Goal: Transaction & Acquisition: Obtain resource

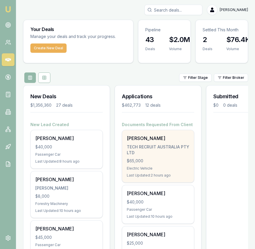
click at [133, 145] on div "TECH RECRUIT AUSTRALIA PTY LTD" at bounding box center [158, 150] width 63 height 12
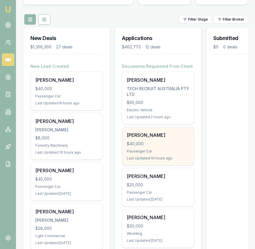
scroll to position [60, 0]
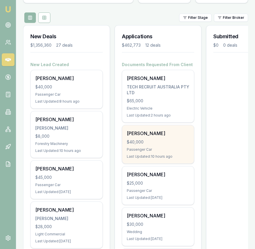
click at [163, 134] on div "[PERSON_NAME]" at bounding box center [158, 133] width 63 height 7
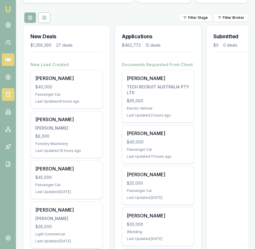
click at [8, 94] on icon at bounding box center [8, 94] width 0 height 0
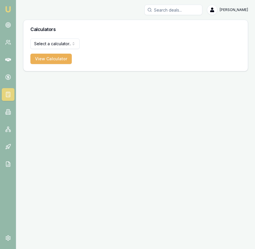
click at [62, 42] on html "Emu Broker Eujin Ooi Toggle Menu Calculators Select a calculator... Finance Quo…" at bounding box center [127, 124] width 255 height 249
click at [58, 58] on button "View Calculator" at bounding box center [50, 59] width 41 height 10
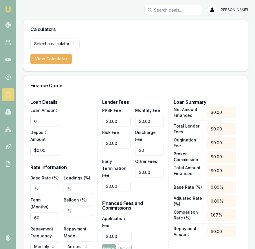
click at [47, 118] on input "0" at bounding box center [44, 121] width 29 height 10
click at [47, 119] on input "0" at bounding box center [44, 121] width 29 height 10
click at [51, 120] on input "0" at bounding box center [44, 121] width 29 height 10
type input "$62,956.60"
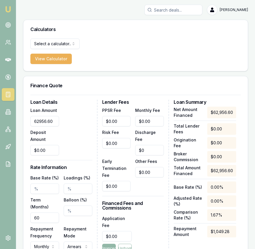
type input "0"
type input "$1,000.00"
type input "6.15%"
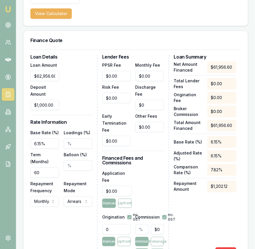
scroll to position [59, 0]
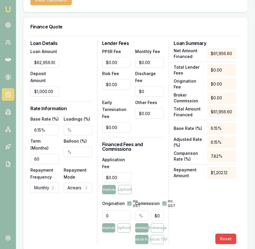
click at [117, 210] on input "0" at bounding box center [116, 215] width 29 height 10
type input "550.00"
click at [153, 173] on div "Application Fee $0.00 Financed Upfront" at bounding box center [133, 175] width 62 height 38
type input "0"
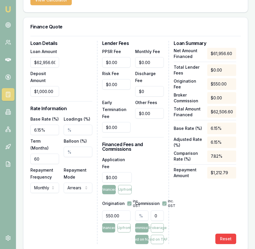
click at [155, 210] on input "0" at bounding box center [157, 215] width 13 height 10
type input "0.0016140330489407104"
type input "1"
type input "0.019368396587288523"
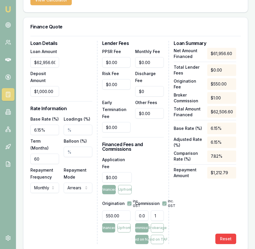
type input "12"
type input "0.2033681641665295"
type input "126"
type input "2.0352956747142352"
type input "1261."
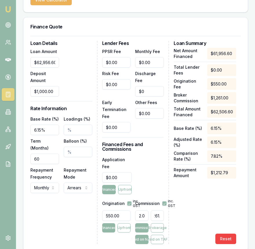
type input "2.0354570780191295"
type input "1261.1"
type input "2.035505499010598"
type input "$1,261.13"
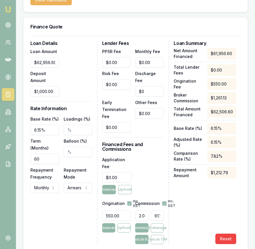
scroll to position [0, 0]
click at [151, 160] on div "Application Fee $0.00 Financed Upfront" at bounding box center [133, 175] width 62 height 38
type input "0"
click at [153, 62] on input "0" at bounding box center [149, 62] width 29 height 10
type input "$12.50"
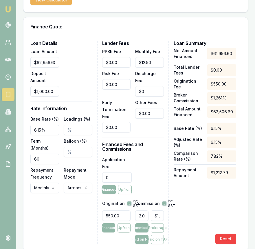
click at [120, 172] on input "0" at bounding box center [117, 177] width 30 height 10
type input "$550.00"
click at [159, 173] on div "Application Fee $550.00 Financed Upfront" at bounding box center [133, 175] width 62 height 38
click at [67, 151] on input "Balloon (%)" at bounding box center [78, 151] width 29 height 10
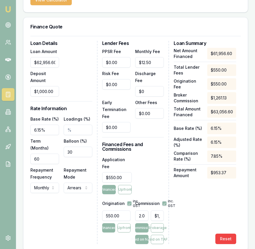
type input "30.00%"
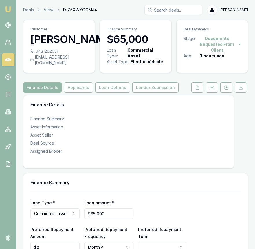
click at [177, 7] on input "Search deals" at bounding box center [173, 10] width 58 height 10
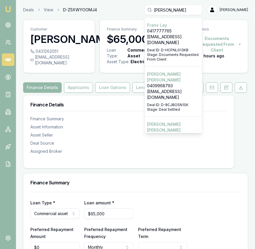
type input "fran"
click at [179, 83] on p "0409968793" at bounding box center [173, 86] width 53 height 6
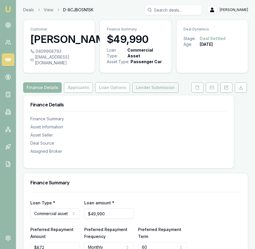
click at [164, 93] on button "Lender Submission" at bounding box center [155, 87] width 46 height 10
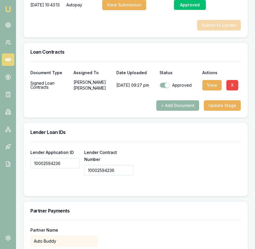
scroll to position [441, 0]
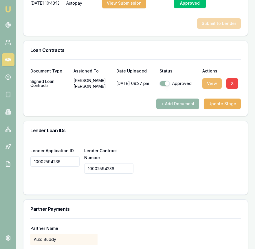
click at [212, 89] on button "View" at bounding box center [211, 83] width 19 height 10
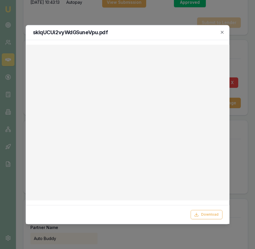
click at [239, 145] on div at bounding box center [127, 124] width 255 height 249
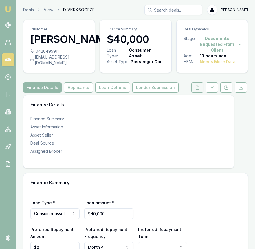
click at [192, 93] on button at bounding box center [197, 87] width 12 height 10
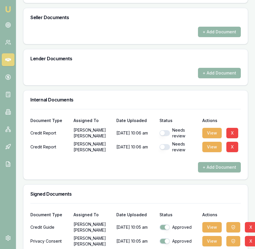
scroll to position [339, 0]
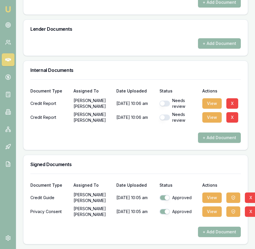
click at [168, 100] on div "Needs review" at bounding box center [178, 104] width 38 height 12
click at [166, 105] on button "button" at bounding box center [164, 103] width 10 height 6
checkbox input "true"
click at [166, 121] on div "Needs review" at bounding box center [178, 117] width 38 height 12
click at [166, 117] on button "button" at bounding box center [164, 117] width 10 height 6
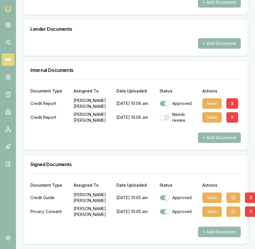
checkbox input "true"
click at [212, 103] on button "View" at bounding box center [211, 103] width 19 height 10
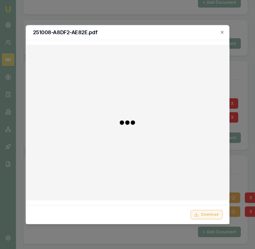
click at [200, 212] on button "Download" at bounding box center [206, 214] width 32 height 9
click at [221, 32] on icon "button" at bounding box center [222, 32] width 5 height 5
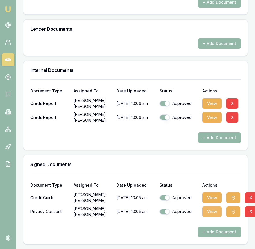
click at [209, 212] on button "View" at bounding box center [211, 211] width 19 height 10
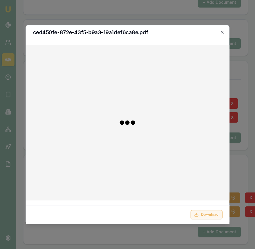
click at [198, 213] on icon at bounding box center [196, 214] width 5 height 5
click at [245, 181] on div at bounding box center [127, 124] width 255 height 249
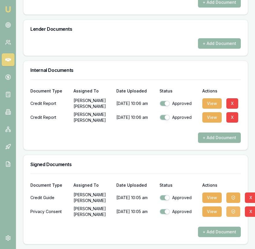
click at [237, 212] on button "button" at bounding box center [233, 211] width 14 height 10
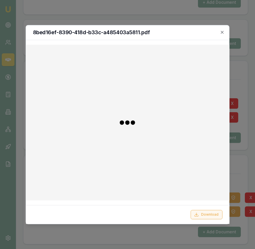
click at [211, 218] on button "Download" at bounding box center [206, 214] width 32 height 9
click at [240, 174] on div at bounding box center [127, 124] width 255 height 249
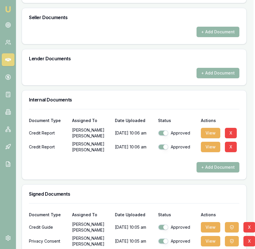
scroll to position [310, 1]
